Goal: Obtain resource: Download file/media

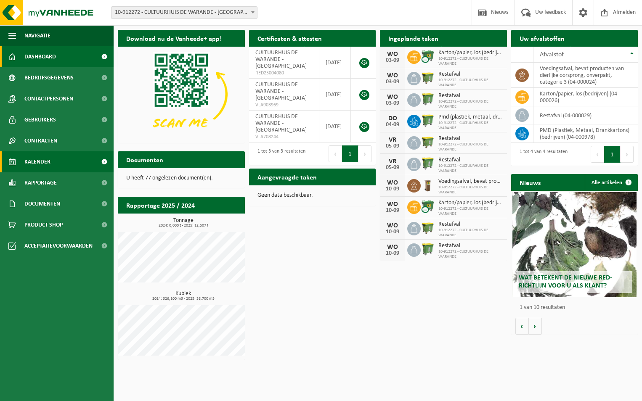
click at [49, 161] on span "Kalender" at bounding box center [37, 161] width 26 height 21
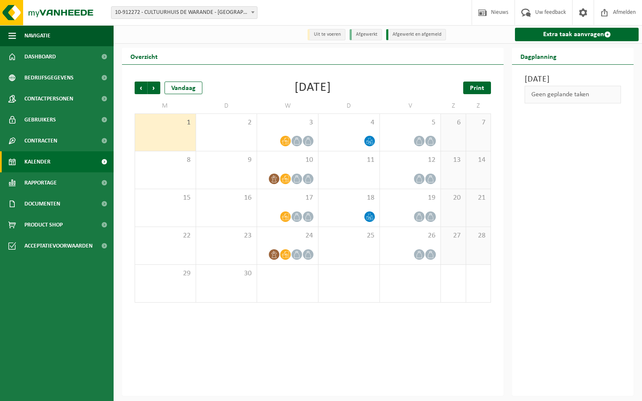
click at [479, 87] on span "Print" at bounding box center [477, 88] width 14 height 7
click at [158, 88] on span "Volgende" at bounding box center [154, 88] width 13 height 13
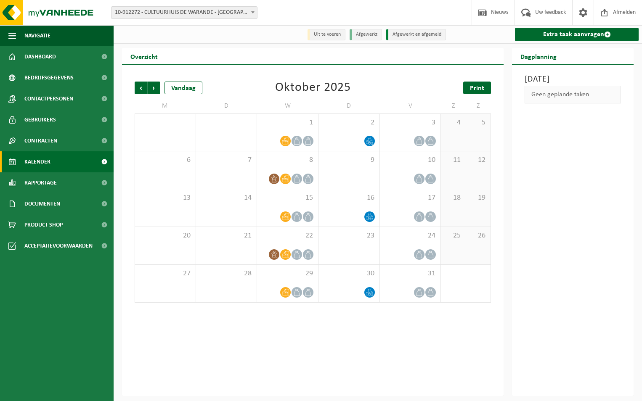
click at [471, 86] on span "Print" at bounding box center [477, 88] width 14 height 7
click at [156, 87] on span "Volgende" at bounding box center [154, 88] width 13 height 13
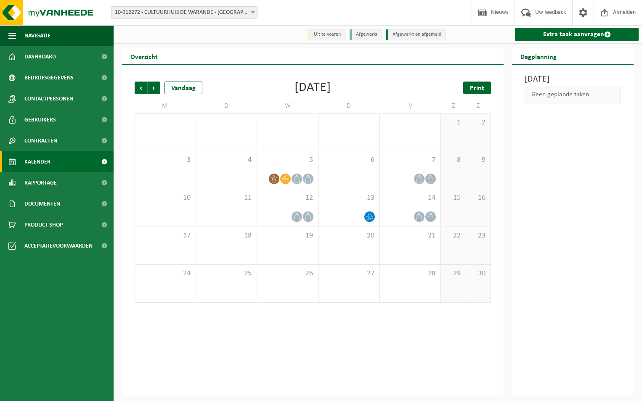
click at [476, 90] on span "Print" at bounding box center [477, 88] width 14 height 7
